Goal: Information Seeking & Learning: Check status

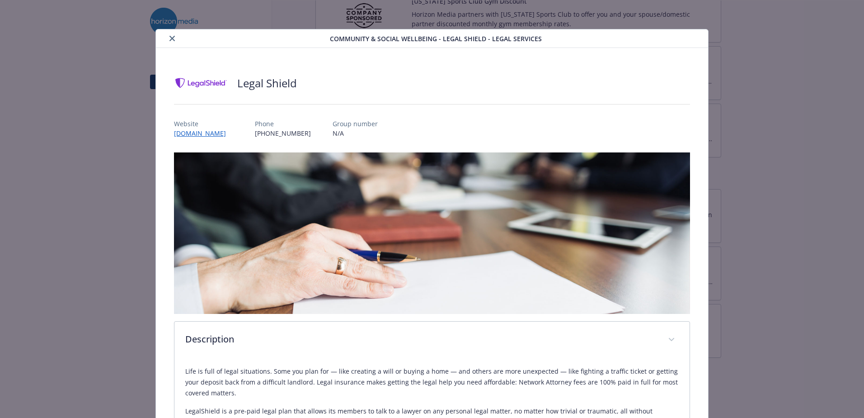
scroll to position [2256, 0]
